Goal: Information Seeking & Learning: Learn about a topic

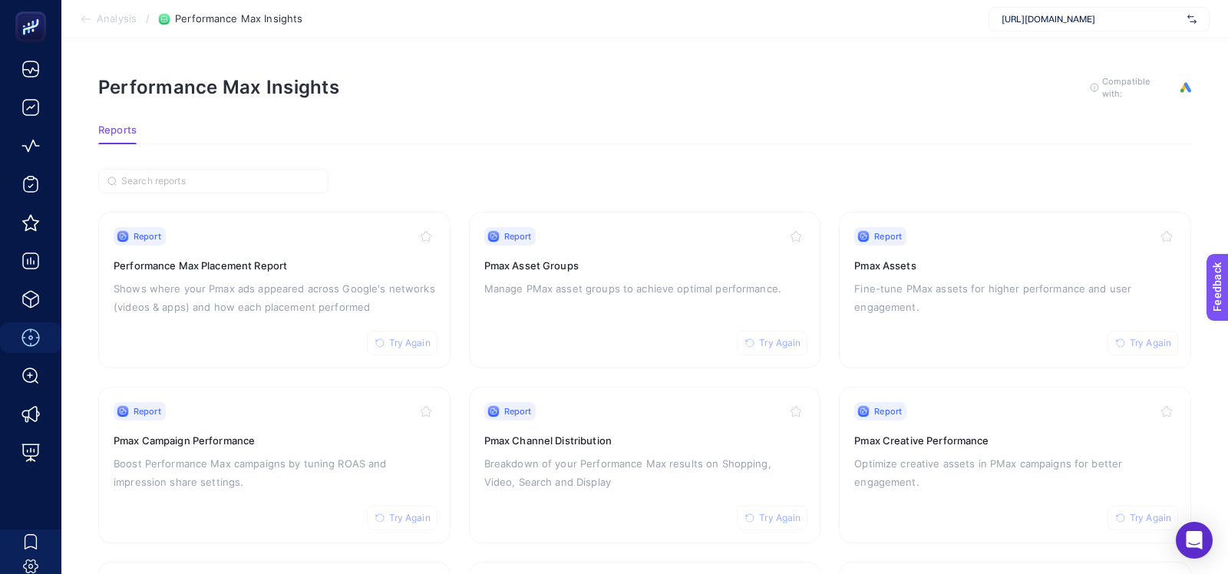
click at [457, 374] on section "Report Try Again Performance Max Placement Report Shows where your Pmax ads app…" at bounding box center [644, 465] width 1093 height 507
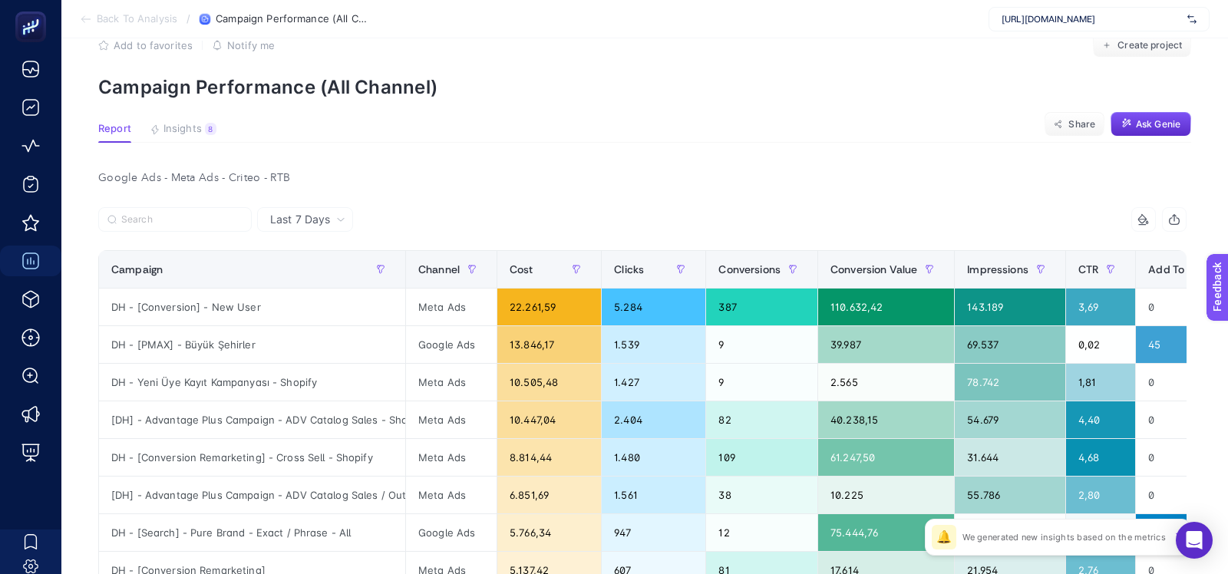
scroll to position [35, 0]
click at [160, 134] on button "Insights 8 We generated new insights based on the metrics" at bounding box center [183, 134] width 67 height 20
